Goal: Transaction & Acquisition: Register for event/course

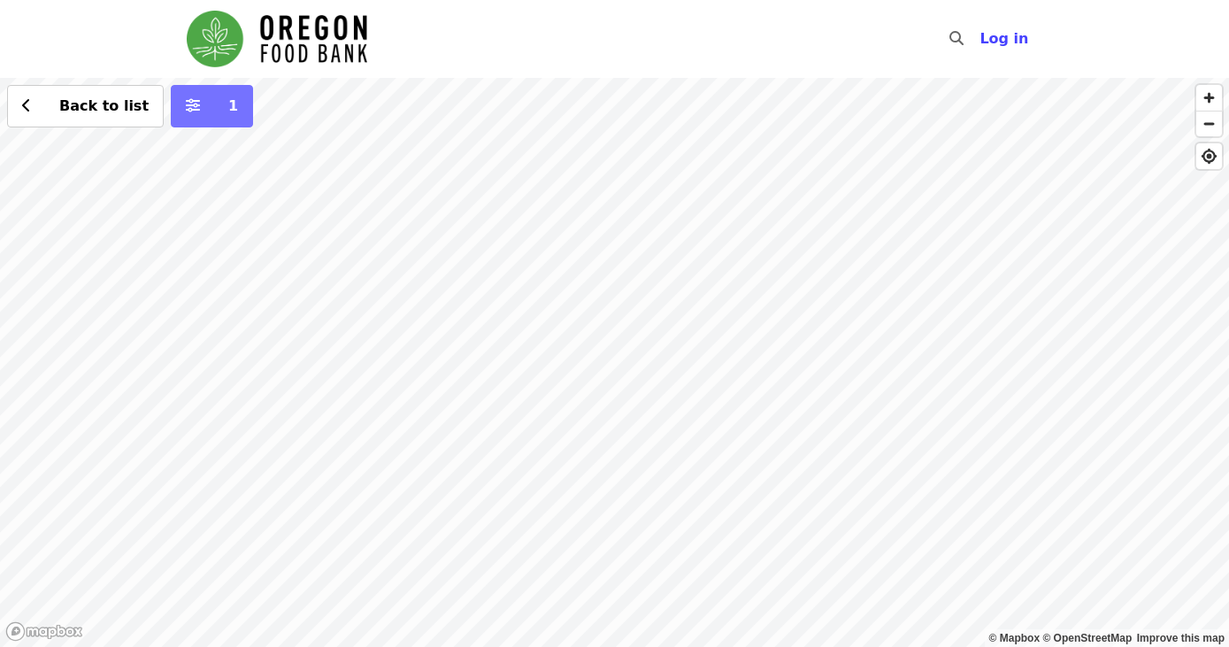
click at [186, 107] on icon "sliders-h icon" at bounding box center [193, 105] width 14 height 17
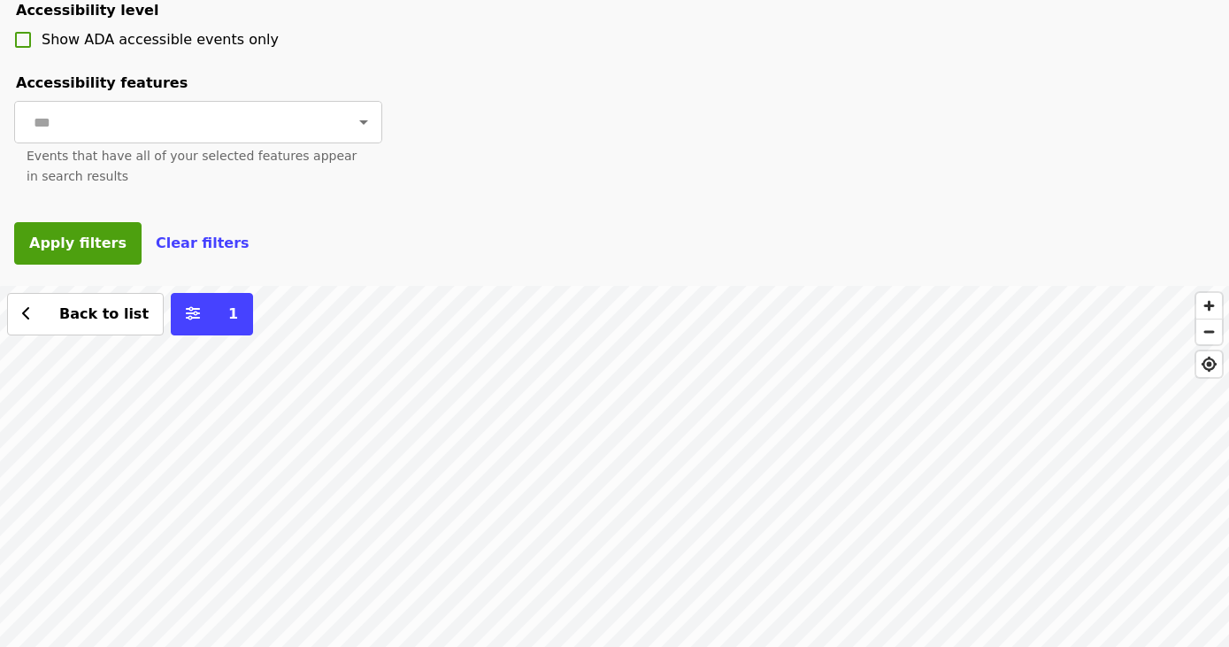
scroll to position [795, 0]
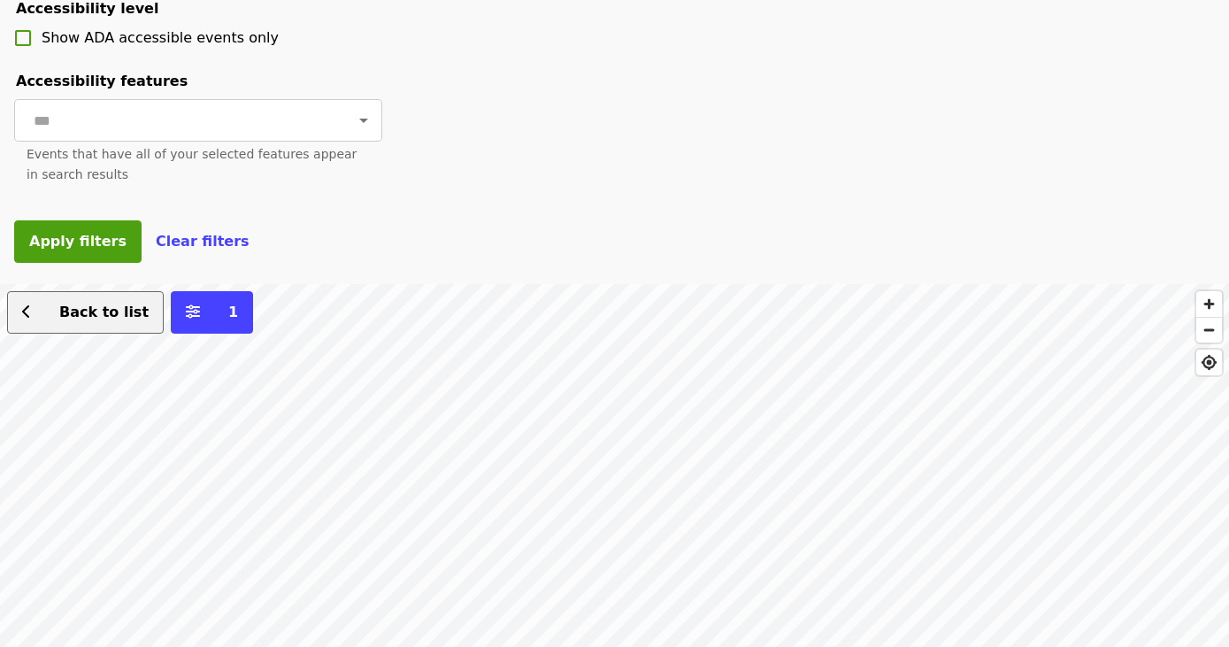
click at [96, 322] on span "Back to list" at bounding box center [95, 312] width 107 height 21
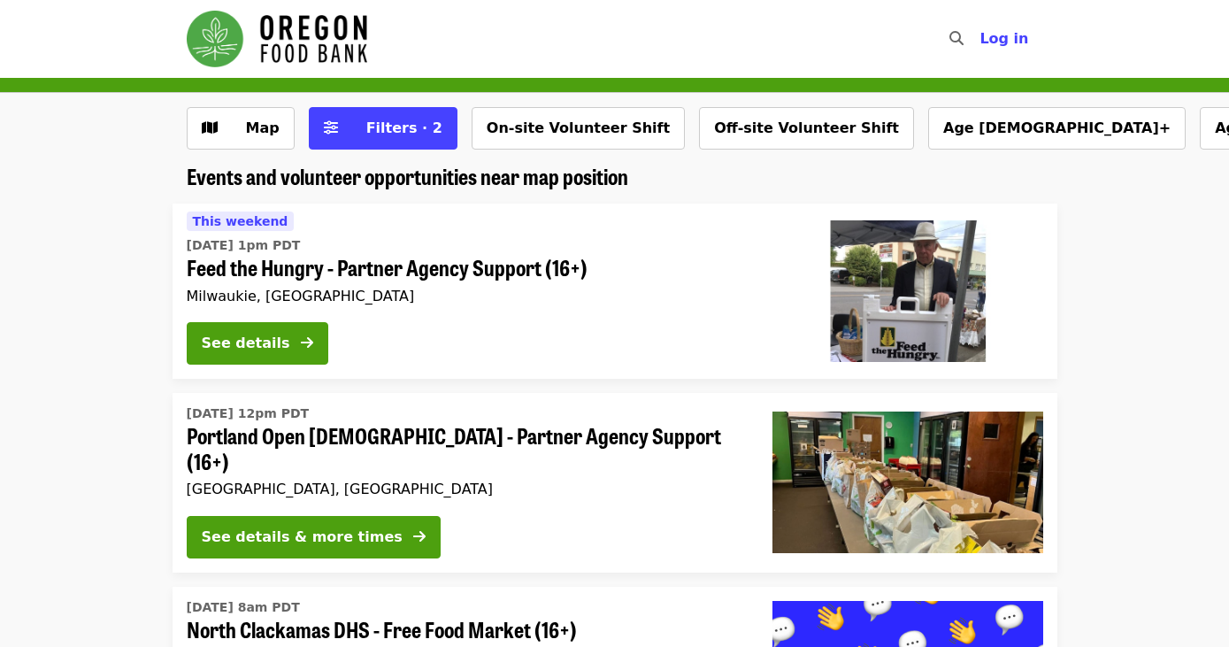
click at [742, 126] on button "Off-site Volunteer Shift" at bounding box center [806, 128] width 215 height 42
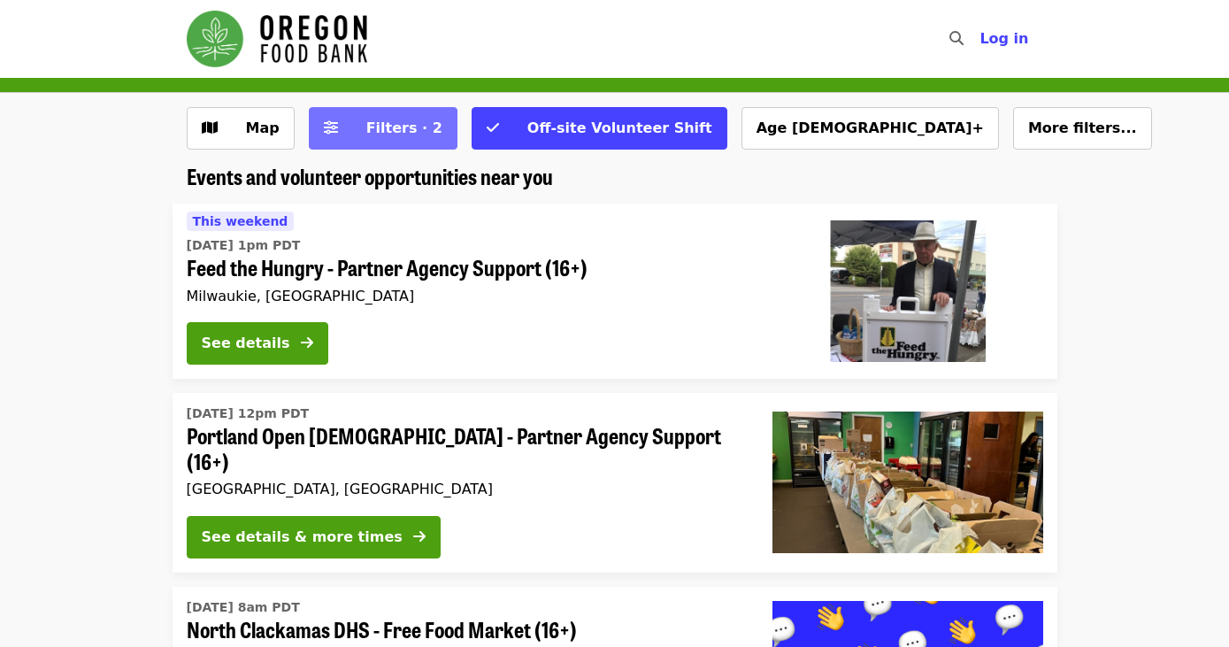
click at [411, 125] on span "Filters · 2" at bounding box center [404, 127] width 76 height 17
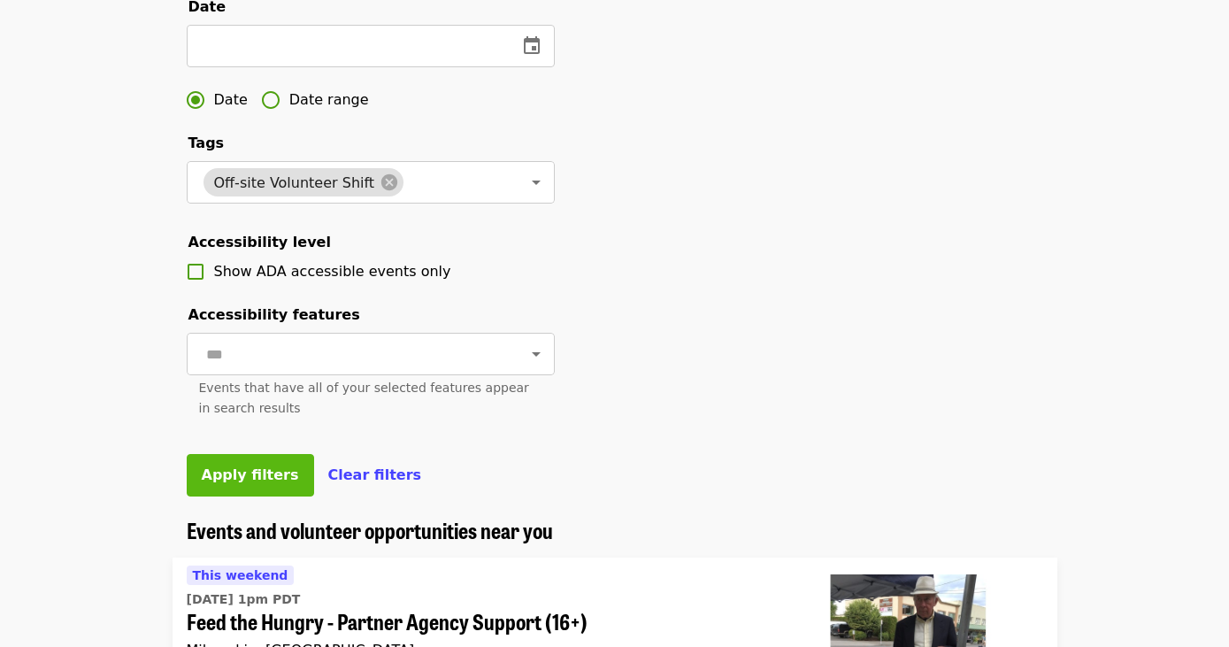
click at [265, 472] on span "Apply filters" at bounding box center [250, 474] width 97 height 17
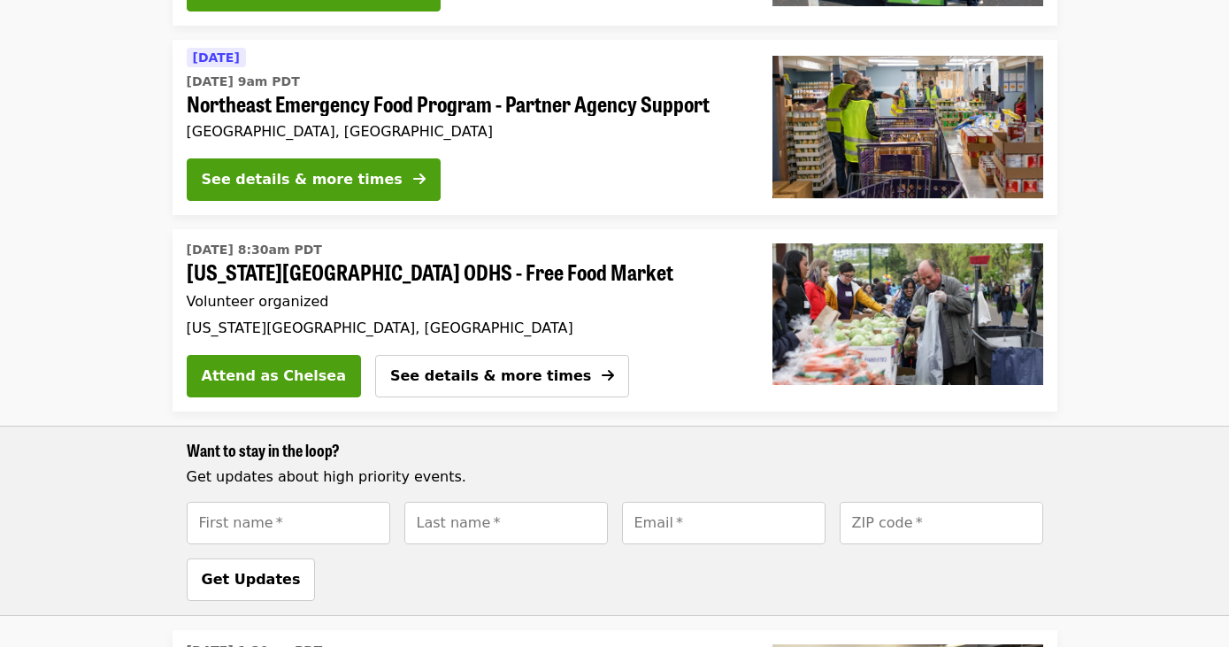
scroll to position [910, 0]
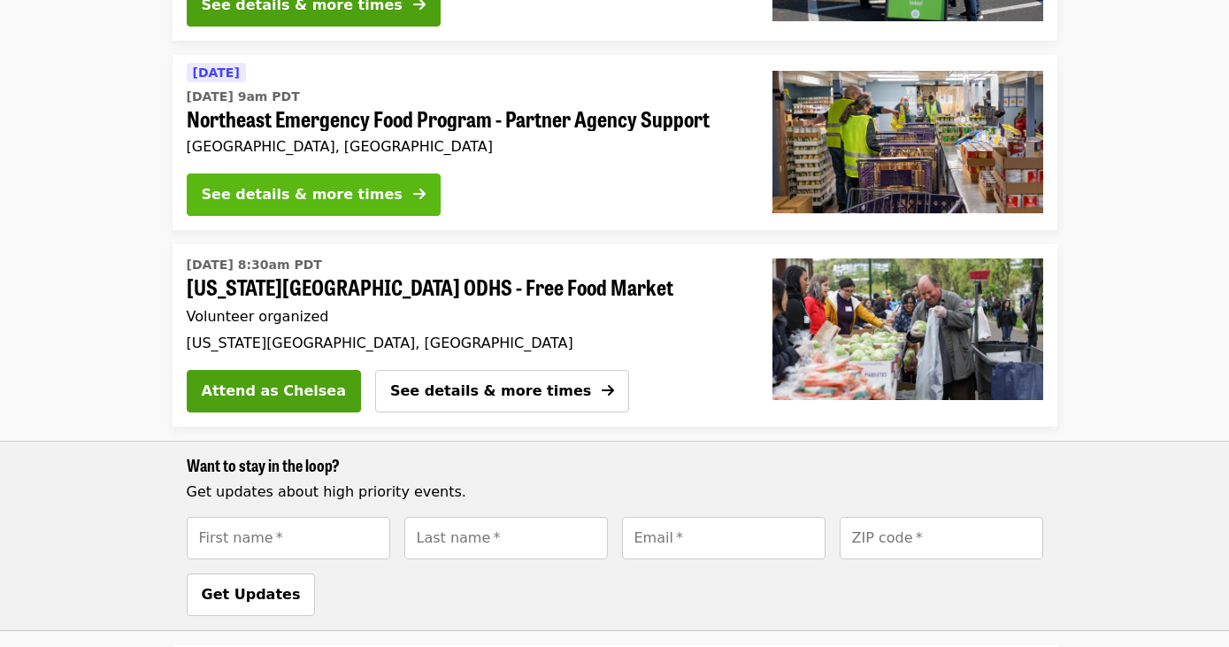
click at [368, 177] on button "See details & more times" at bounding box center [314, 194] width 254 height 42
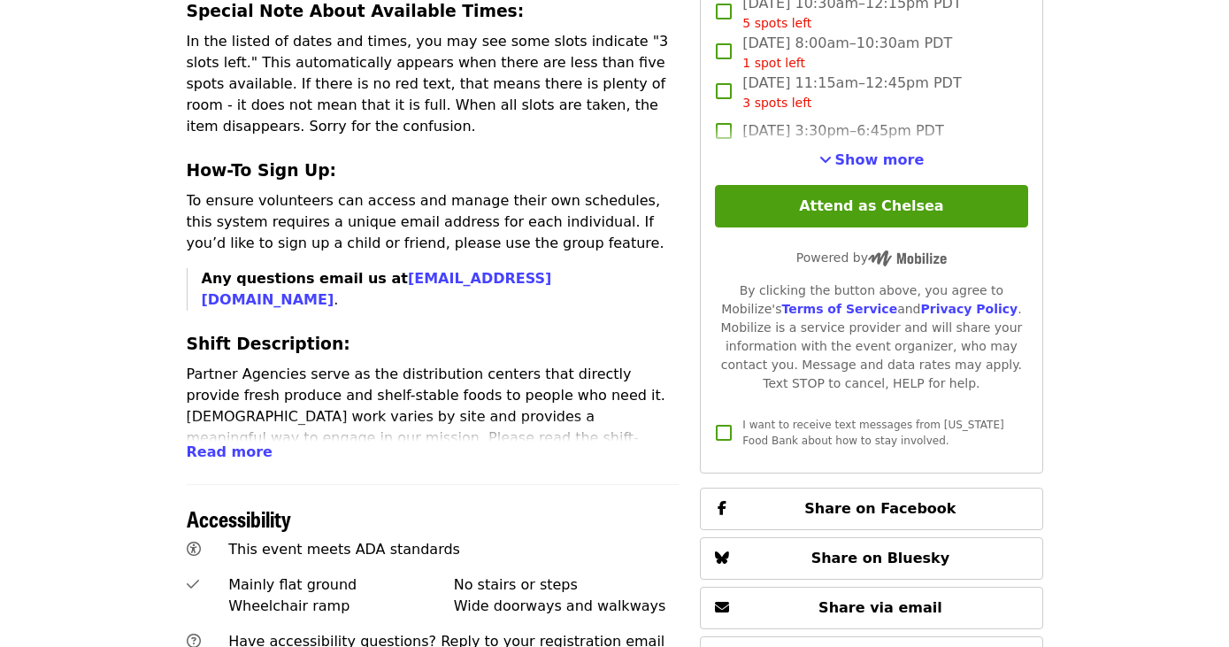
scroll to position [718, 0]
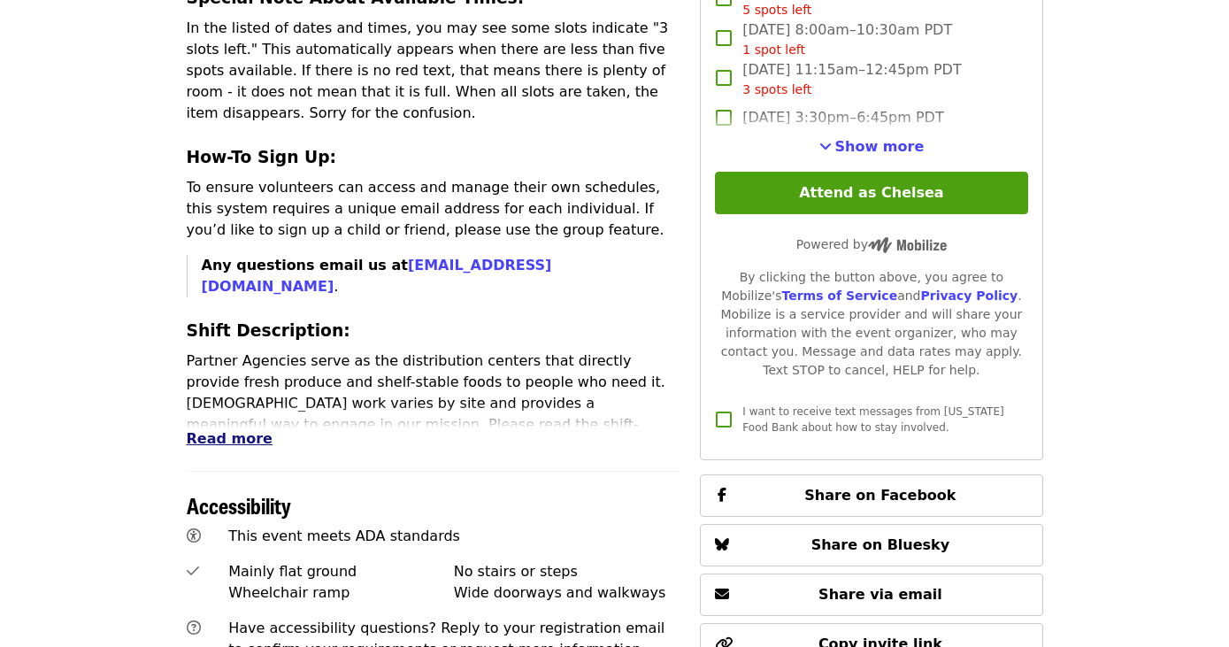
click at [229, 430] on span "Read more" at bounding box center [230, 438] width 86 height 17
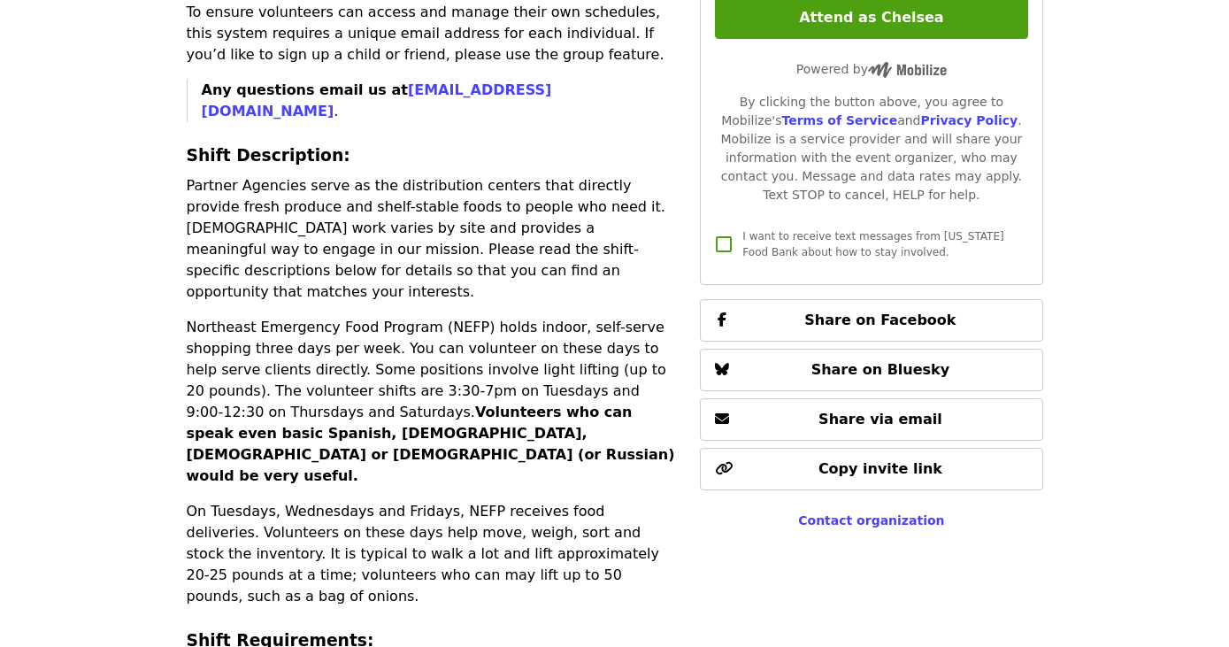
scroll to position [904, 0]
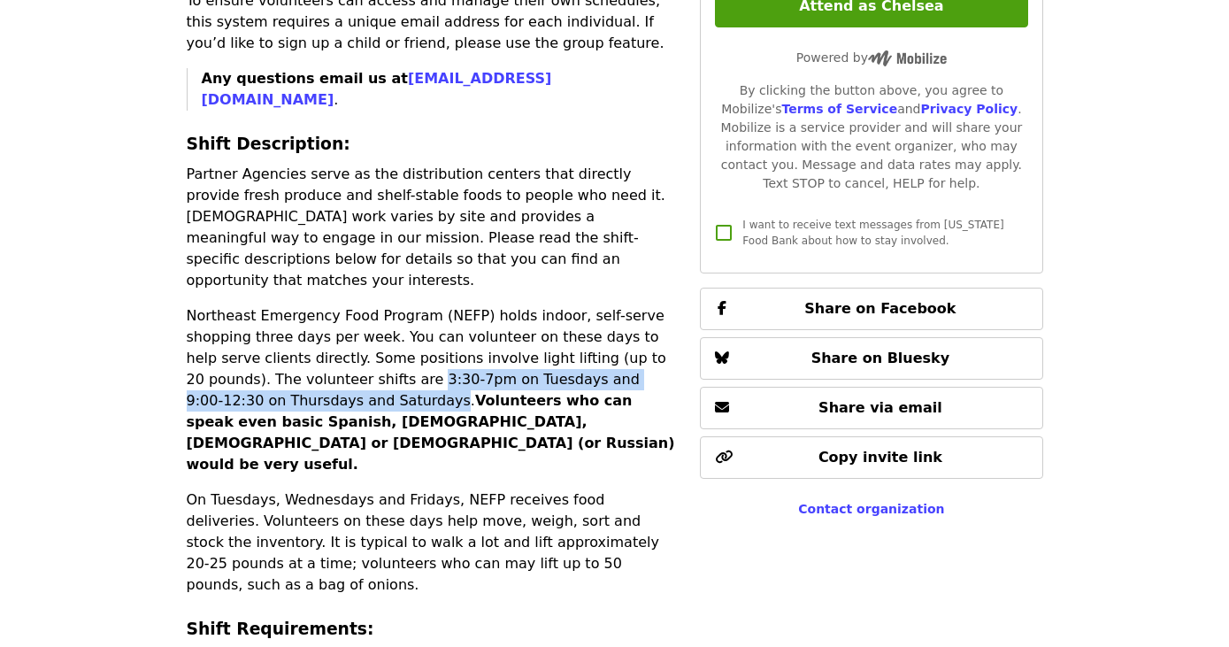
drag, startPoint x: 343, startPoint y: 293, endPoint x: 347, endPoint y: 319, distance: 26.8
click at [347, 319] on p "Northeast Emergency Food Program (NEFP) holds indoor, self-serve shopping three…" at bounding box center [433, 390] width 493 height 170
copy p "3:30-7pm on Tuesdays and 9:00-12:30 on Thursdays and Saturdays"
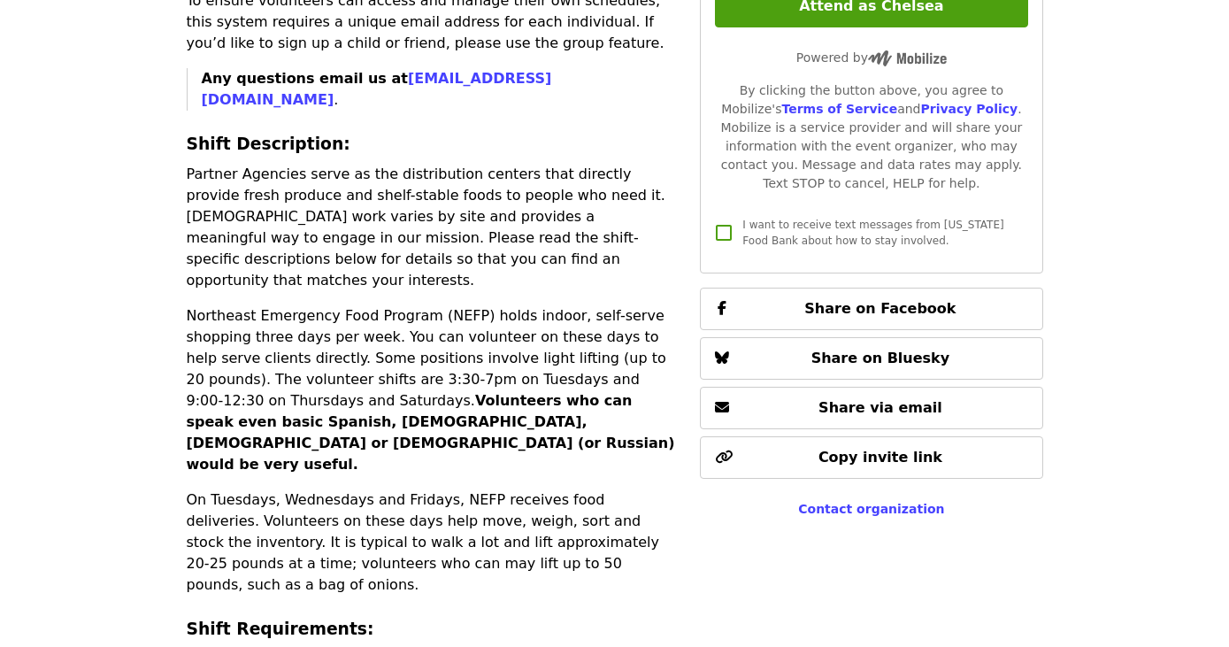
click at [559, 392] on strong "Volunteers who can speak even basic Spanish, [DEMOGRAPHIC_DATA], [DEMOGRAPHIC_D…" at bounding box center [431, 432] width 488 height 81
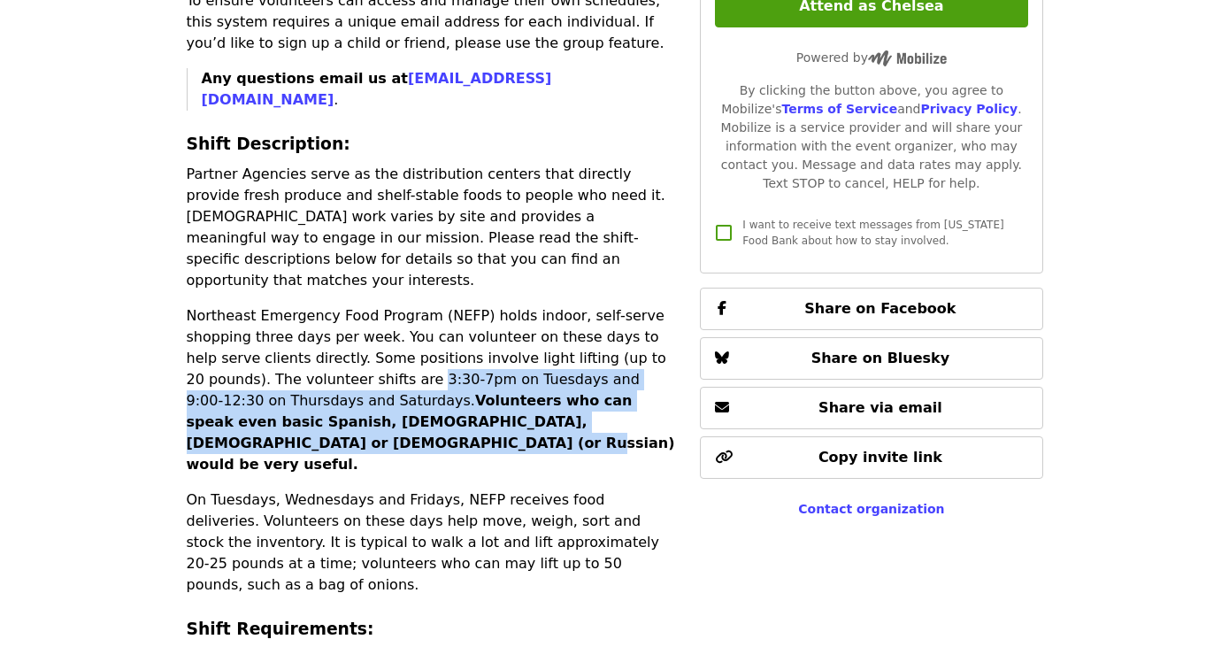
drag, startPoint x: 657, startPoint y: 339, endPoint x: 342, endPoint y: 296, distance: 318.7
click at [342, 305] on p "Northeast Emergency Food Program (NEFP) holds indoor, self-serve shopping three…" at bounding box center [433, 390] width 493 height 170
copy p "3:30-7pm on Tuesdays and 9:00-12:30 on Thursdays and Saturdays. Volunteers who …"
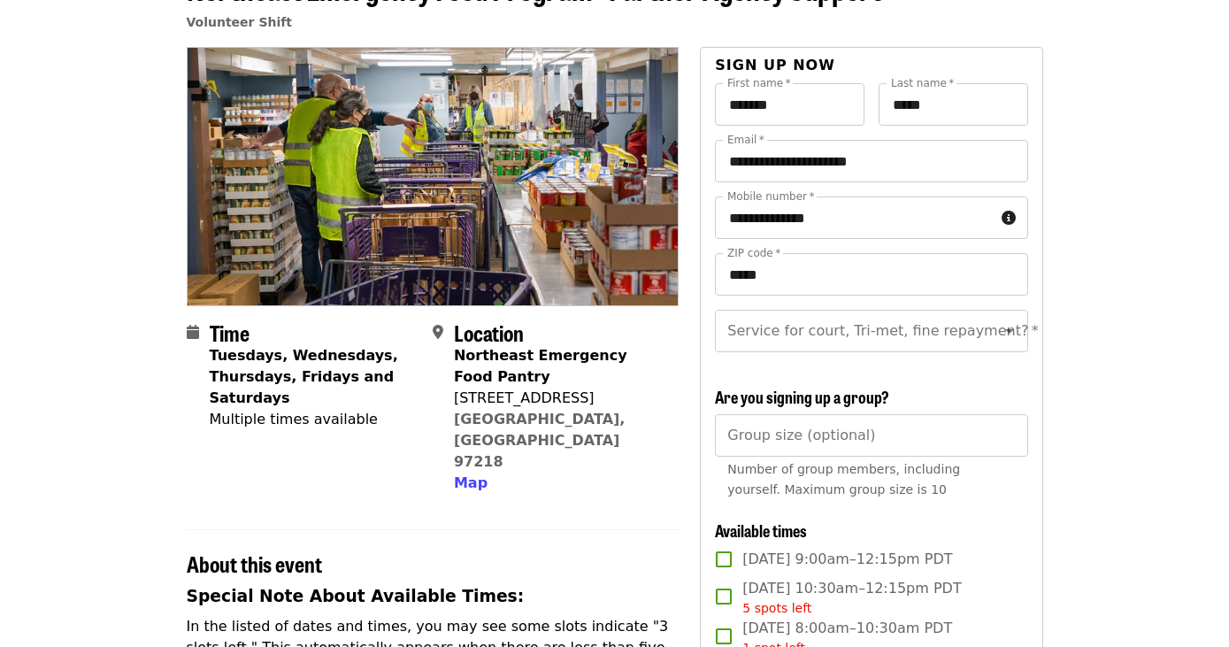
scroll to position [0, 0]
